Goal: Information Seeking & Learning: Learn about a topic

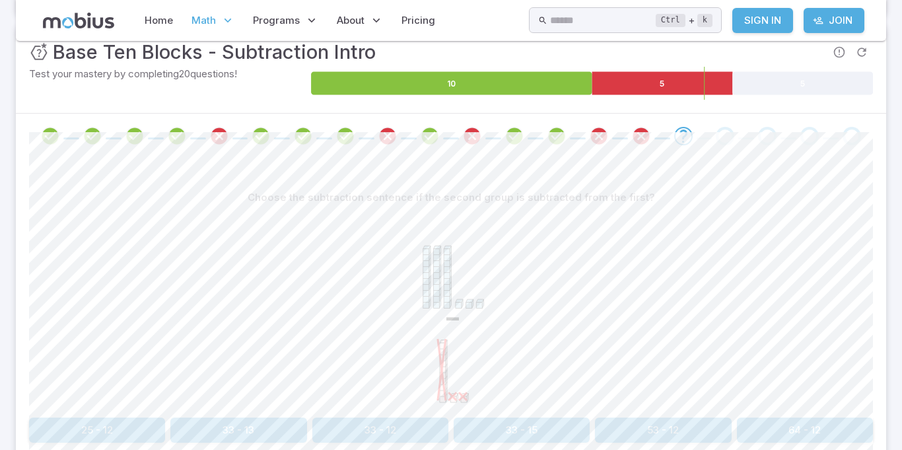
click at [0, 345] on section "Math / Grades / Grade 3 / Base Ten Blocks - Subtraction Intro Base Ten Blocks -…" at bounding box center [451, 196] width 902 height 717
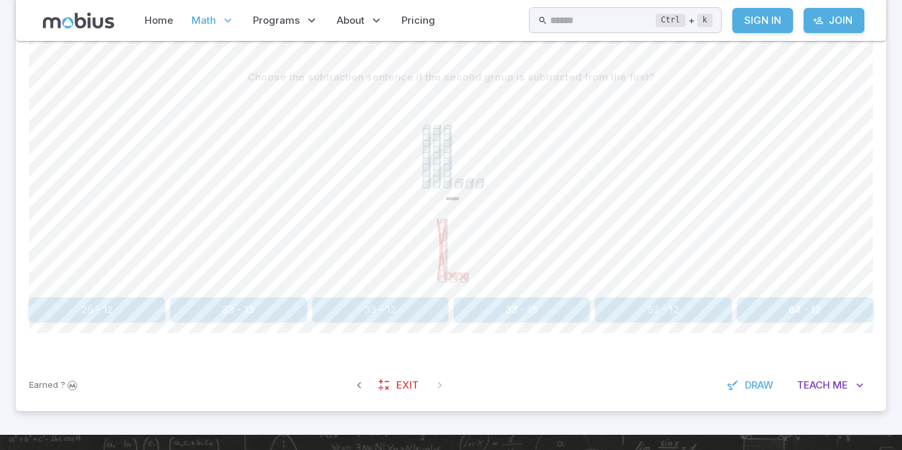
scroll to position [310, 0]
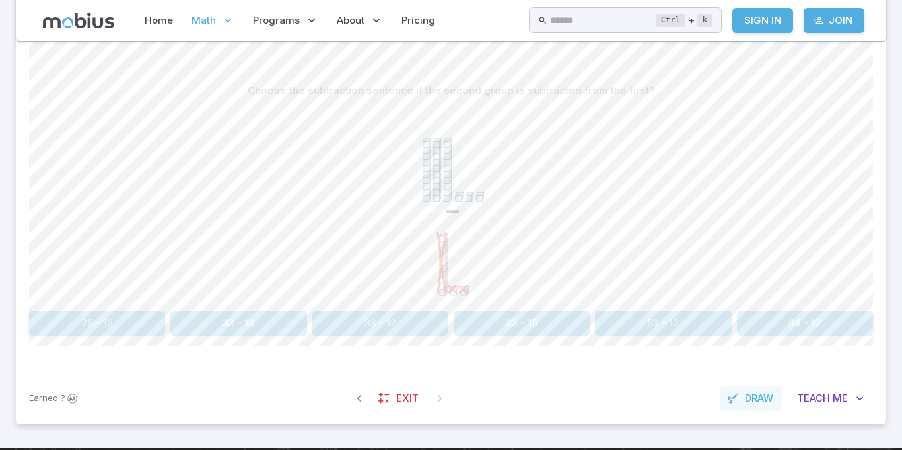
click at [758, 390] on button "Draw" at bounding box center [751, 398] width 63 height 25
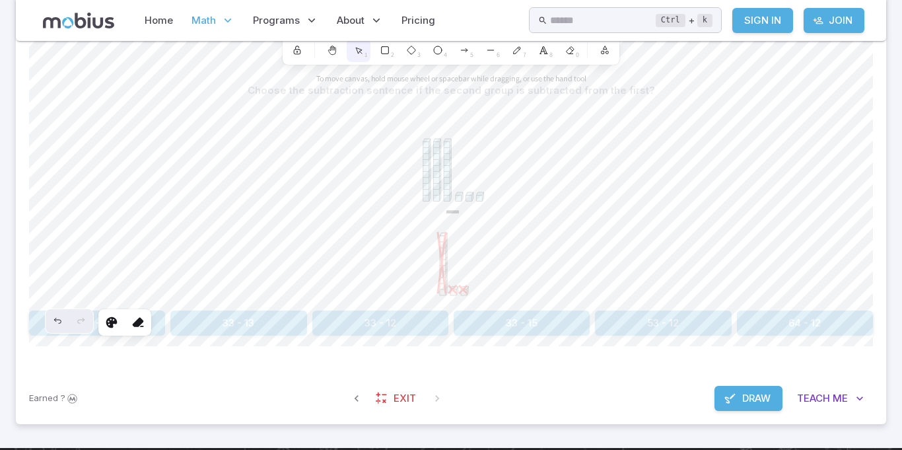
click at [353, 59] on div "1" at bounding box center [359, 50] width 24 height 24
click at [570, 52] on icon at bounding box center [570, 50] width 7 height 7
click at [745, 400] on span "Draw" at bounding box center [756, 398] width 28 height 15
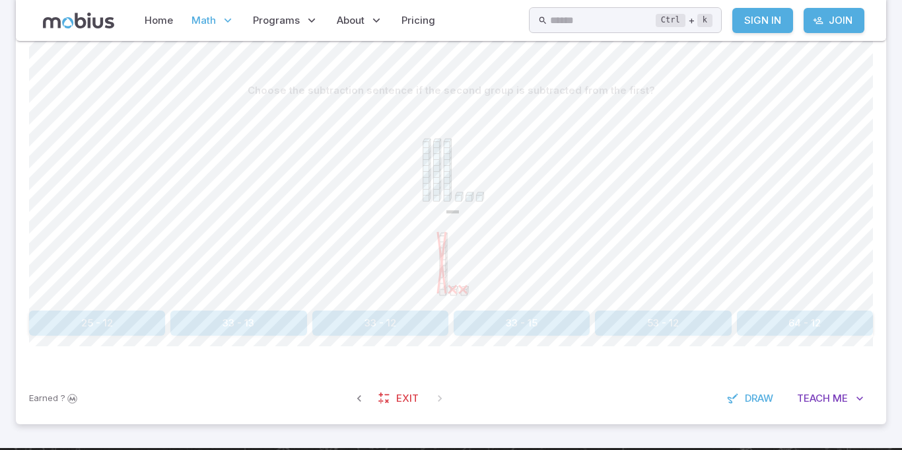
click at [214, 19] on span "Math" at bounding box center [204, 20] width 24 height 15
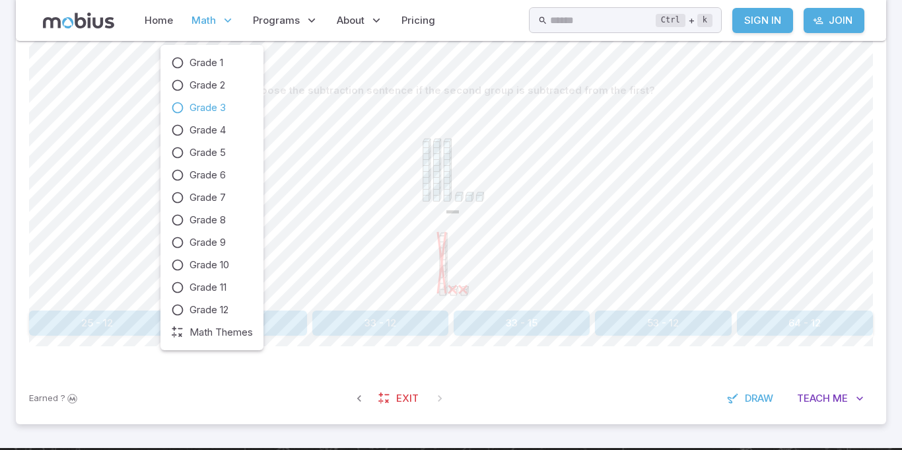
click at [172, 105] on icon at bounding box center [177, 107] width 13 height 13
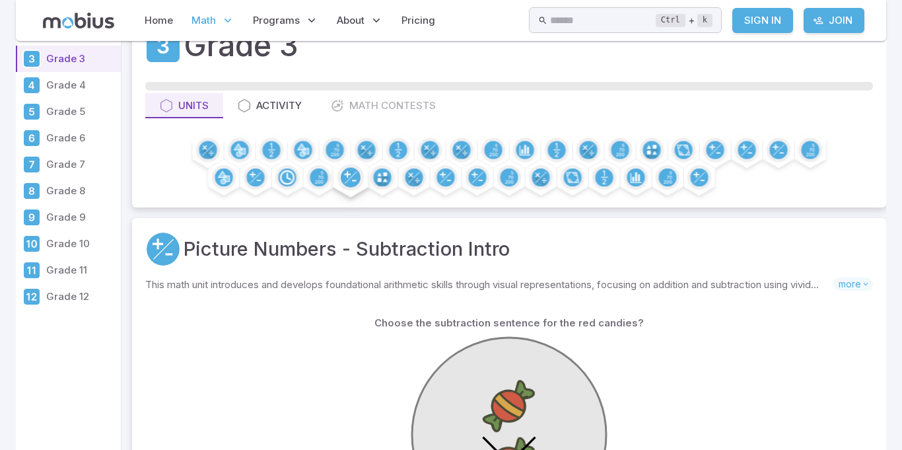
scroll to position [63, 0]
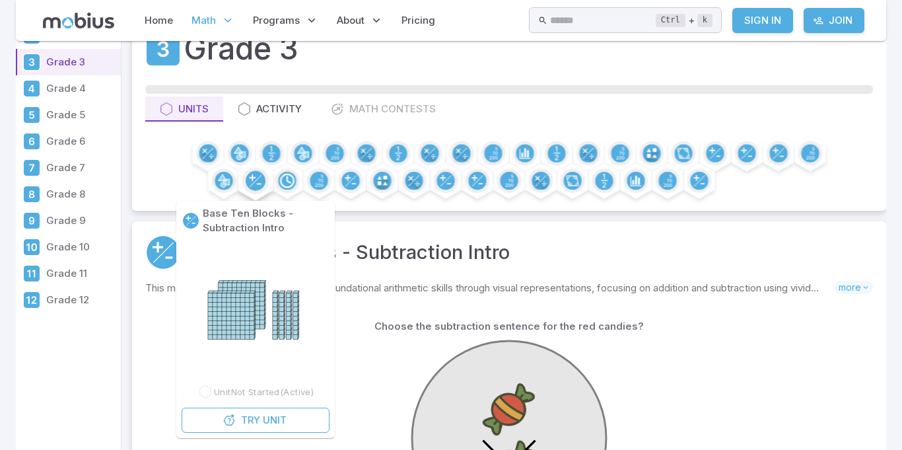
click at [261, 176] on circle at bounding box center [256, 181] width 20 height 20
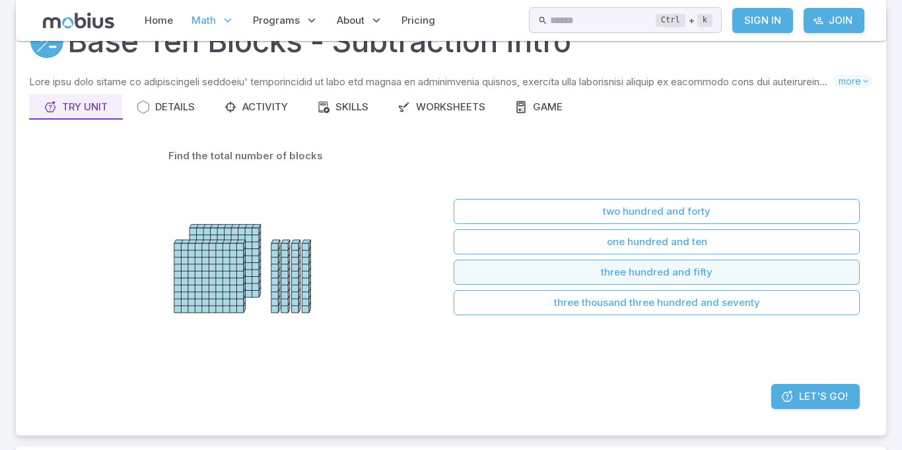
scroll to position [72, 0]
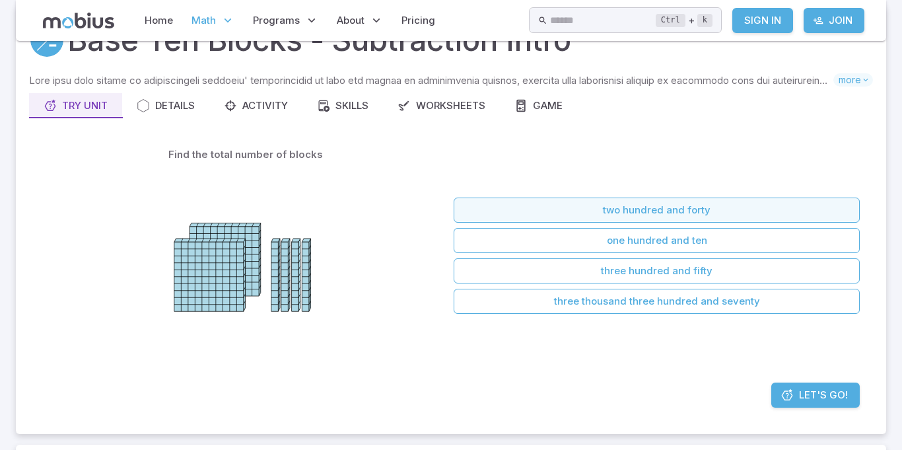
click at [561, 207] on button "two hundred and forty" at bounding box center [657, 210] width 406 height 25
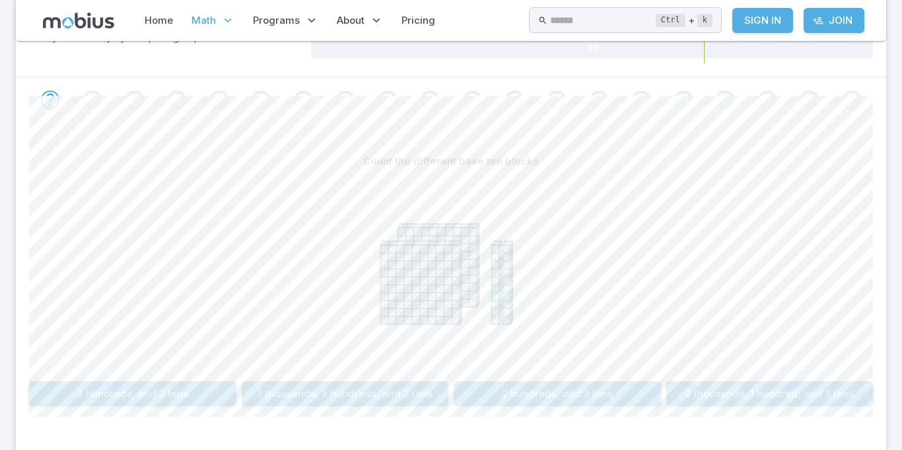
scroll to position [240, 0]
click at [169, 398] on button "2 hundreds, and 2 tens" at bounding box center [132, 392] width 207 height 25
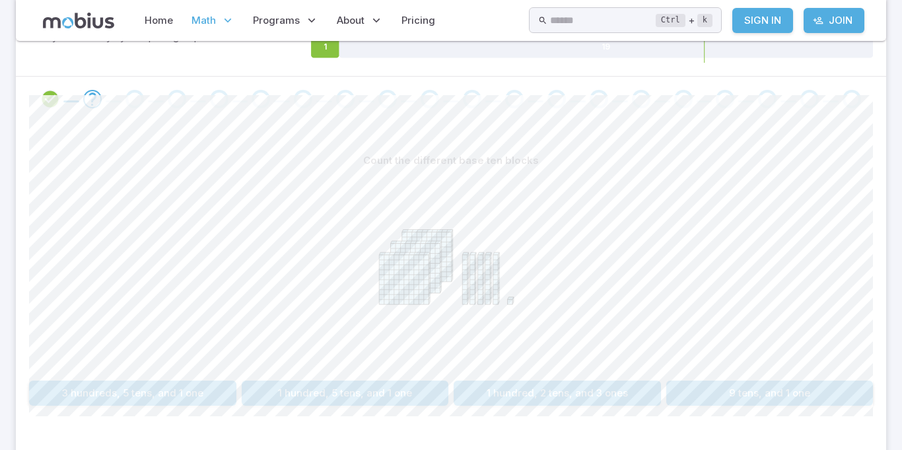
click at [177, 396] on button "3 hundreds, 5 tens, and 1 one" at bounding box center [132, 392] width 207 height 25
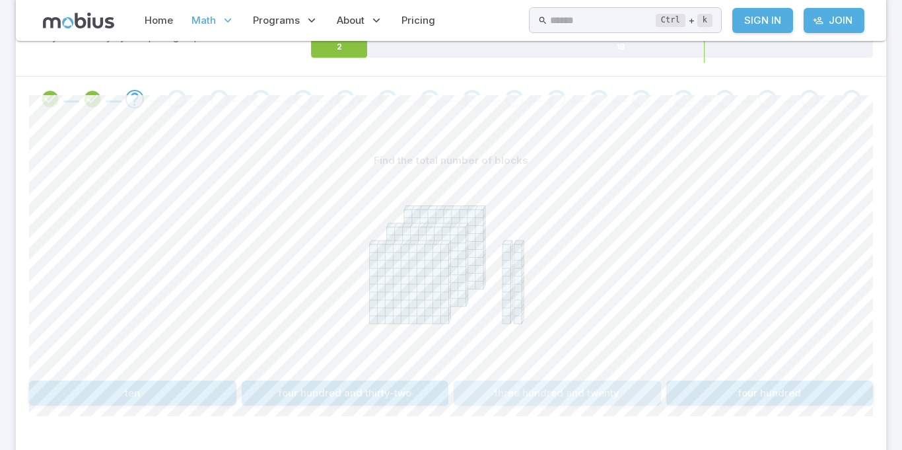
click at [528, 395] on button "three hundred and twenty" at bounding box center [557, 392] width 207 height 25
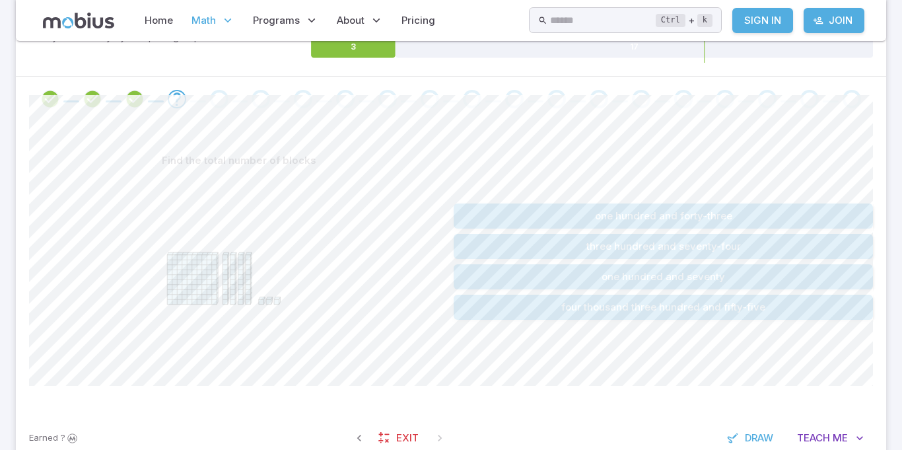
click at [4, 85] on section "Math / Grades / Grade 3 / Base Ten Blocks - Subtraction Intro Base Ten Blocks -…" at bounding box center [451, 144] width 902 height 686
click at [389, 387] on div "Find the total number of blocks one hundred and forty-three three hundred and s…" at bounding box center [451, 267] width 844 height 291
